Goal: Information Seeking & Learning: Learn about a topic

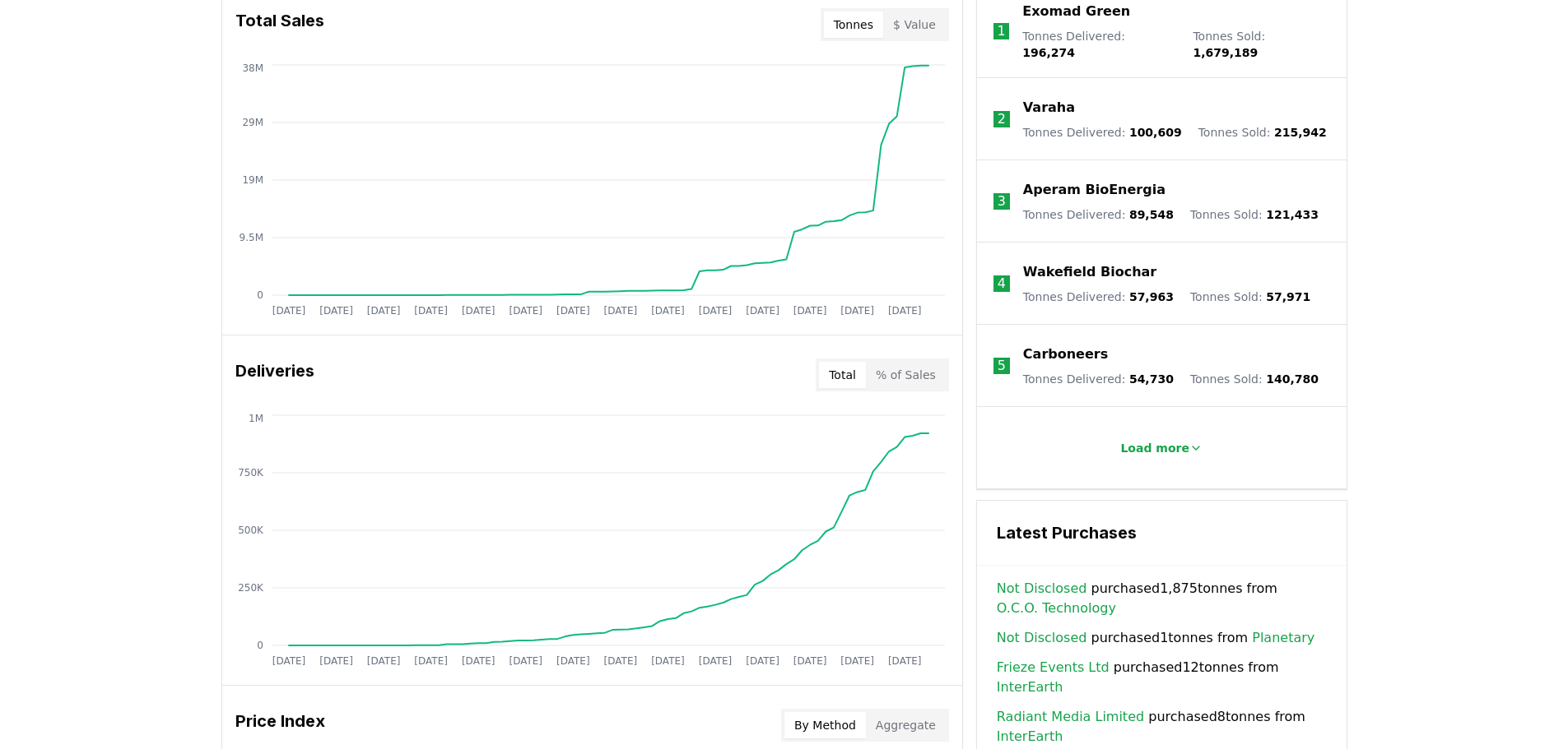
scroll to position [549, 0]
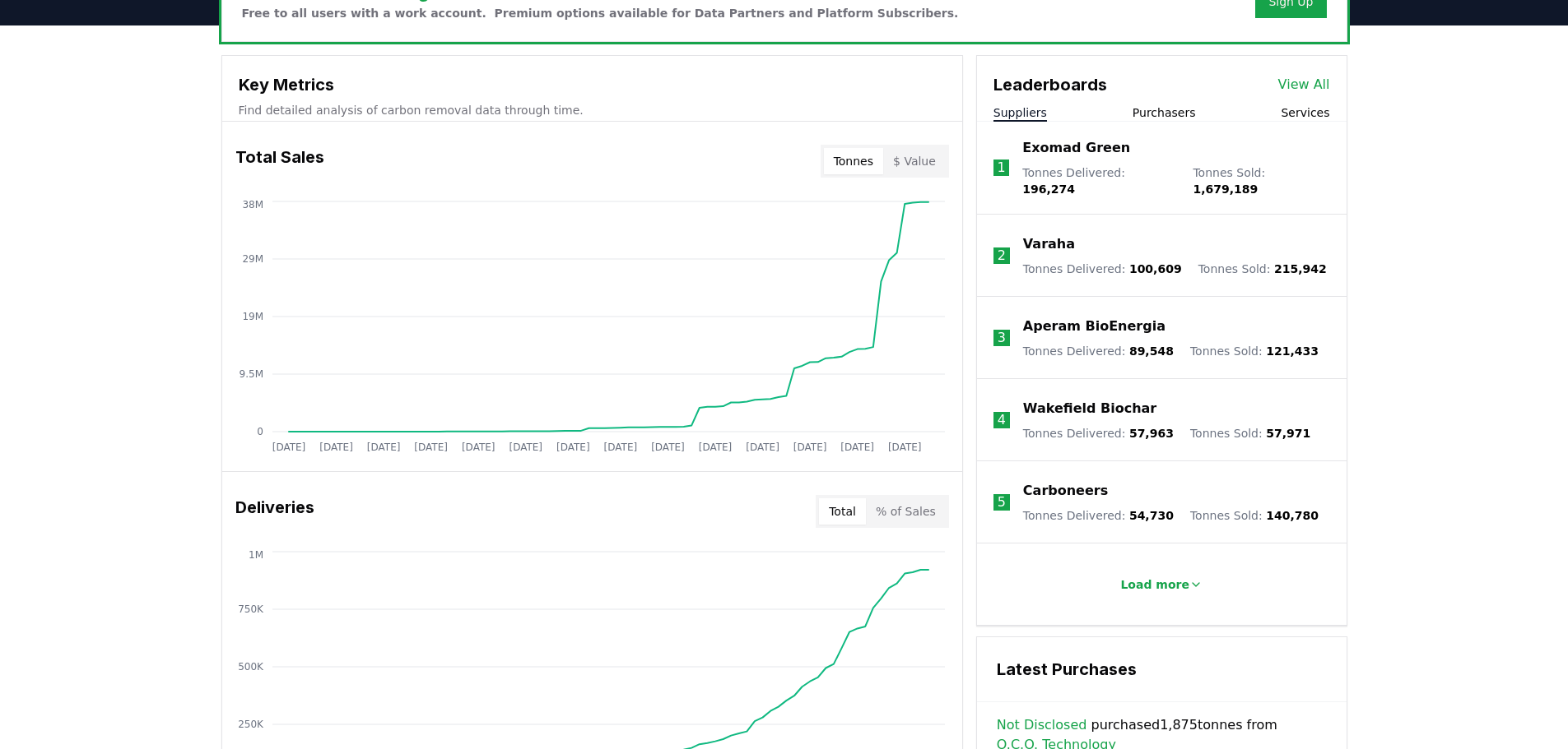
click at [1301, 85] on link "View All" at bounding box center [1304, 84] width 52 height 20
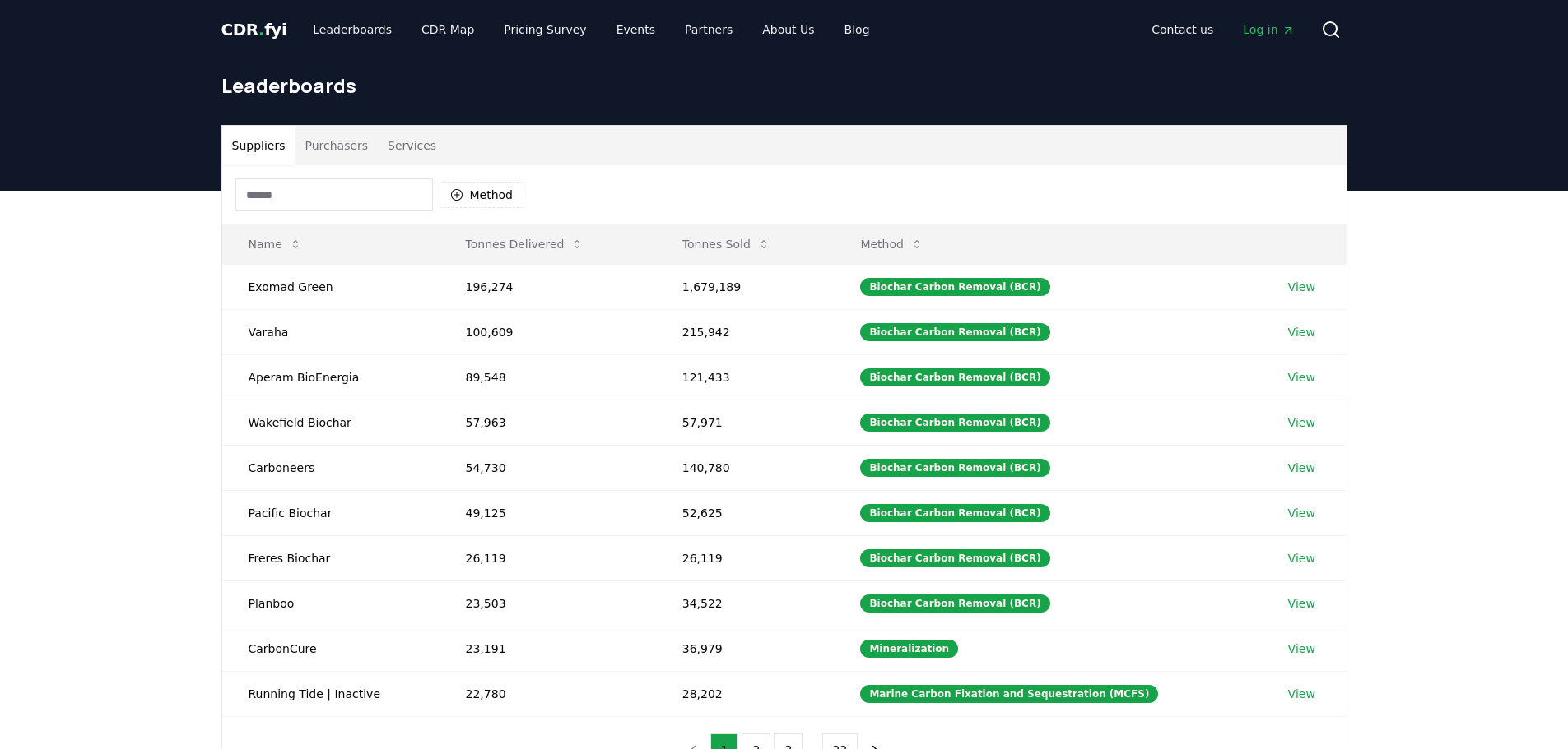
click at [273, 195] on input at bounding box center [334, 195] width 198 height 33
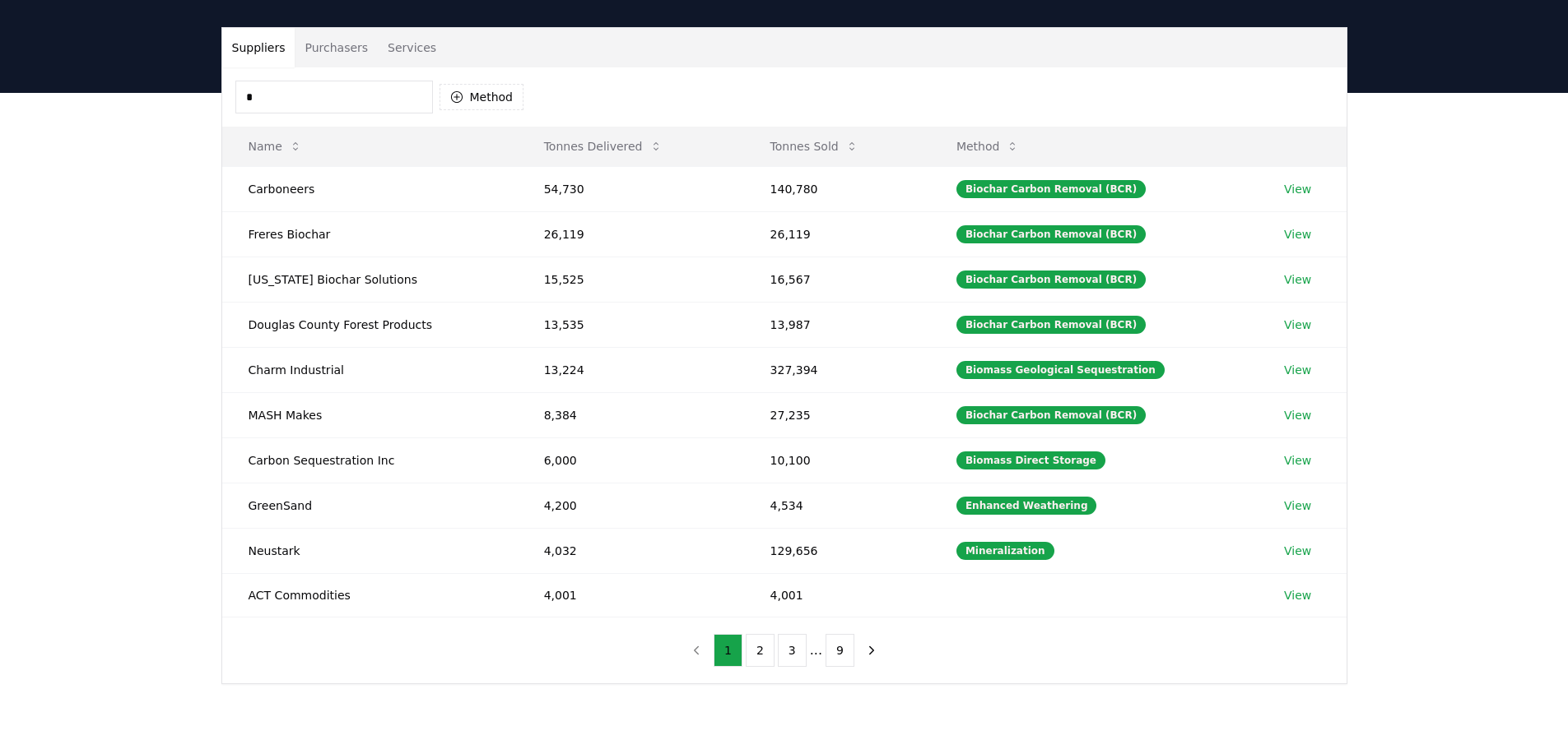
scroll to position [137, 0]
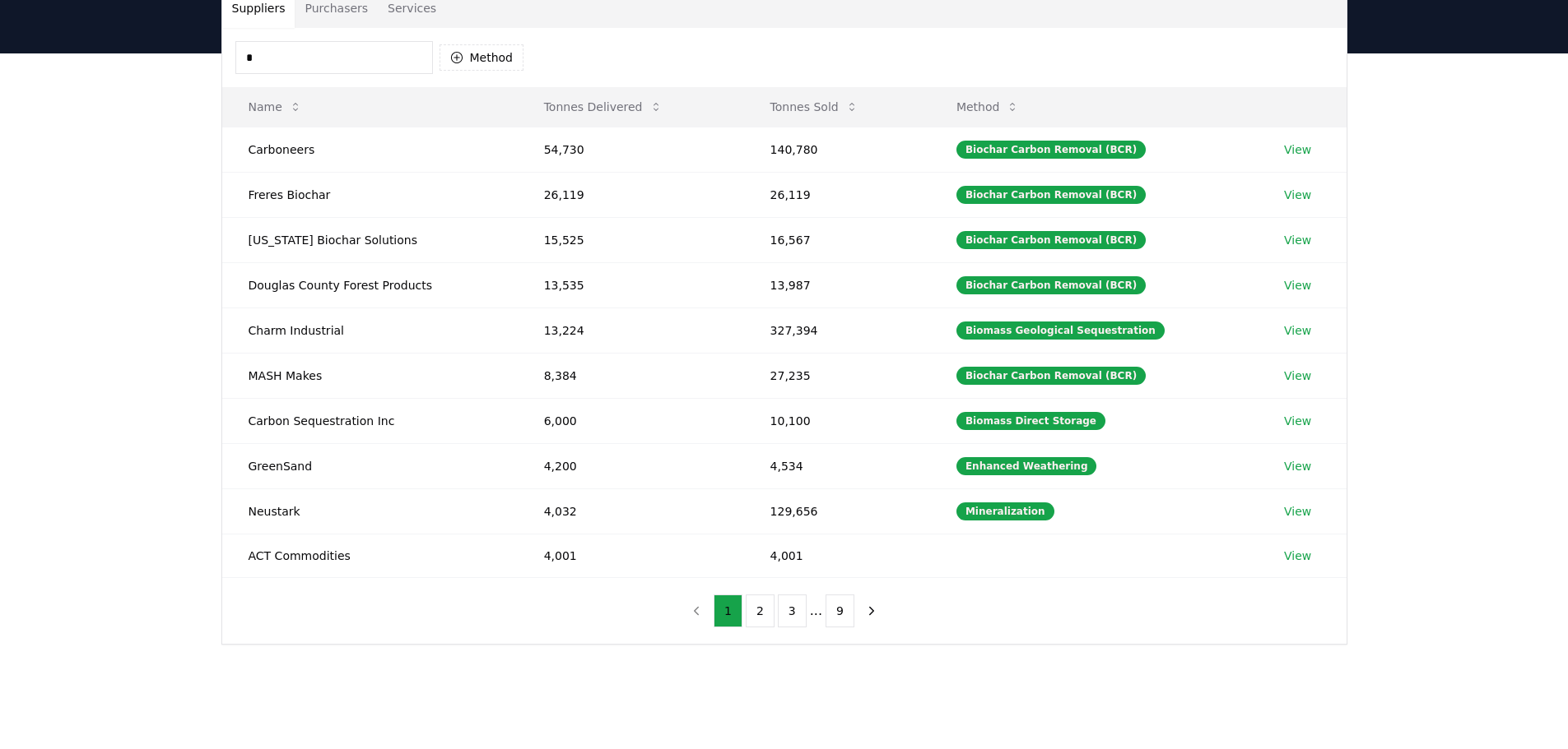
click at [311, 49] on input "*" at bounding box center [334, 58] width 198 height 33
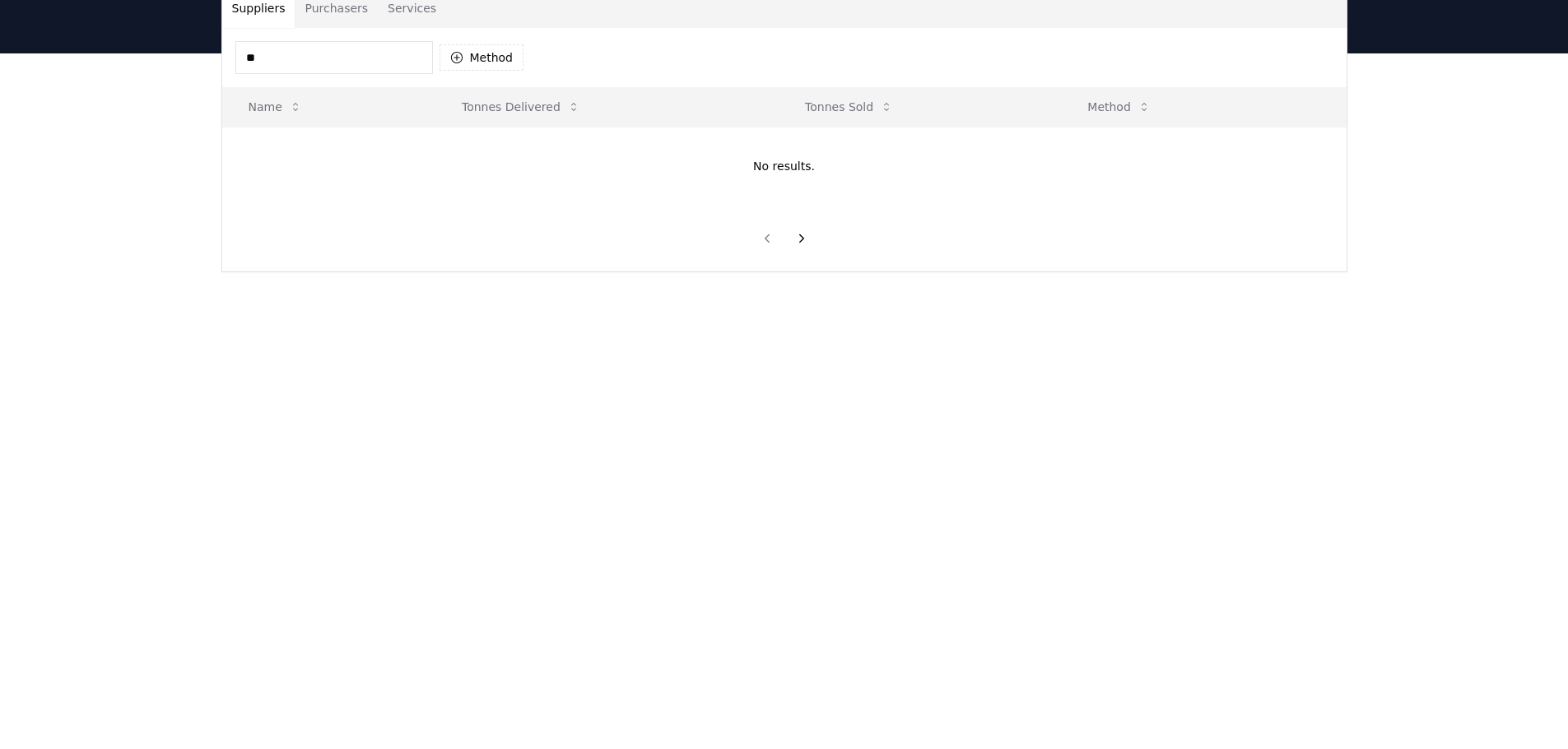
type input "*"
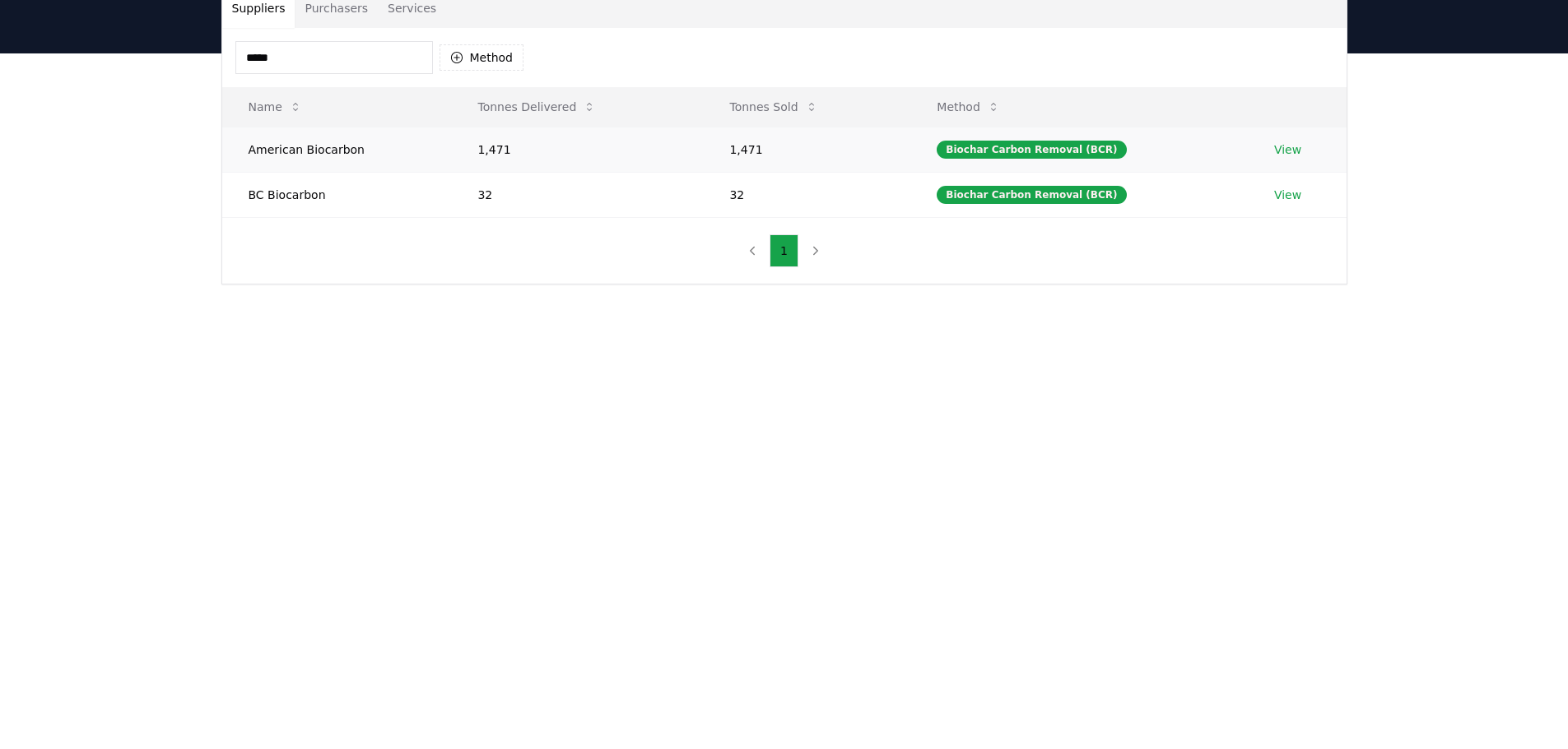
type input "*****"
click at [1285, 160] on td "View" at bounding box center [1296, 149] width 99 height 45
click at [1285, 153] on link "View" at bounding box center [1287, 149] width 27 height 16
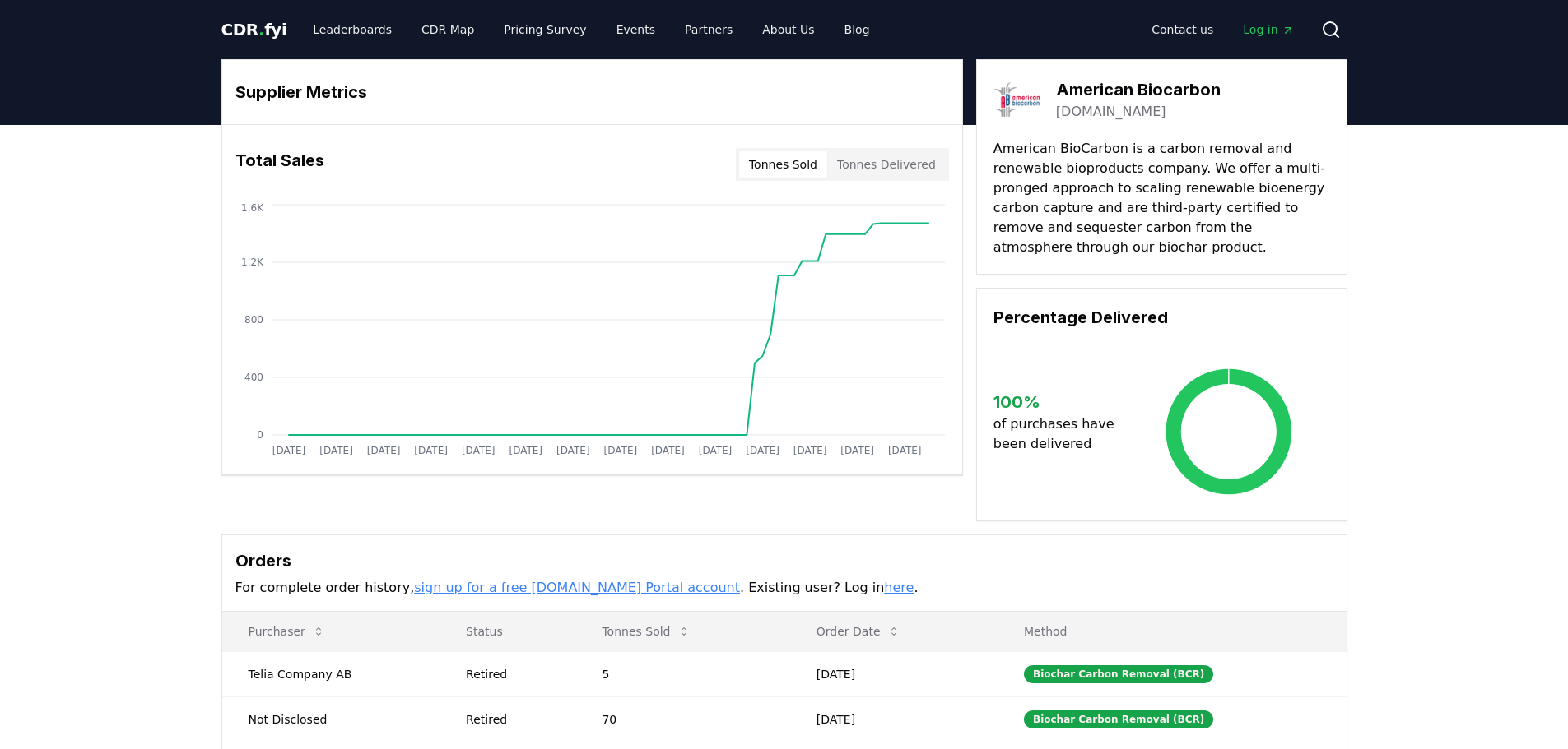
click at [785, 171] on button "Tonnes Sold" at bounding box center [783, 164] width 88 height 26
click at [788, 170] on button "Tonnes Sold" at bounding box center [783, 164] width 88 height 26
click at [883, 171] on button "Tonnes Delivered" at bounding box center [886, 164] width 118 height 26
click at [890, 164] on button "Tonnes Delivered" at bounding box center [886, 164] width 118 height 26
click at [793, 191] on div "Total Sales Tonnes Sold Tonnes Delivered" at bounding box center [592, 165] width 740 height 59
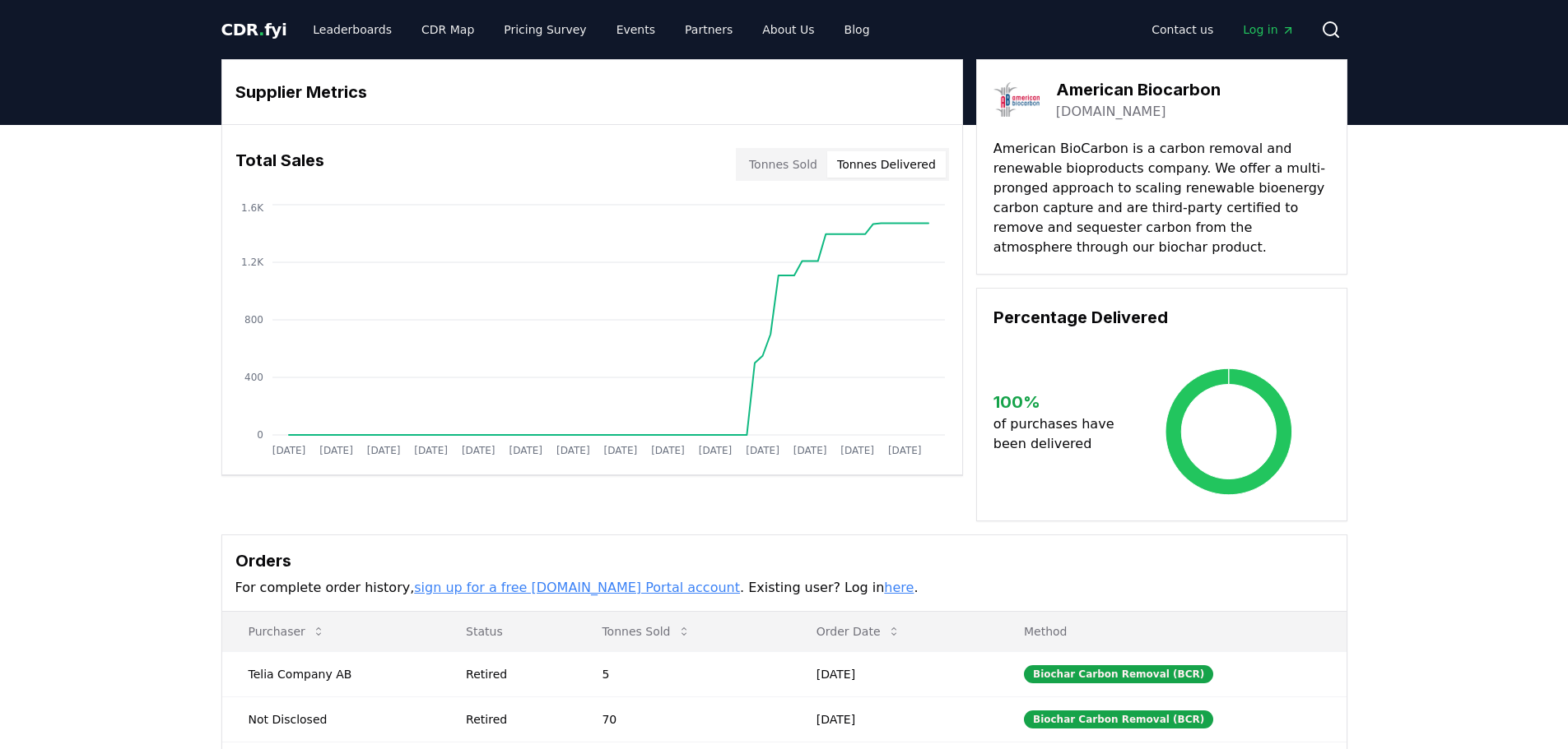
click at [788, 175] on button "Tonnes Sold" at bounding box center [783, 164] width 88 height 26
click at [788, 166] on button "Tonnes Sold" at bounding box center [783, 164] width 88 height 26
click at [905, 167] on button "Tonnes Delivered" at bounding box center [886, 164] width 118 height 26
click at [915, 175] on button "Tonnes Delivered" at bounding box center [886, 164] width 118 height 26
